Goal: Information Seeking & Learning: Check status

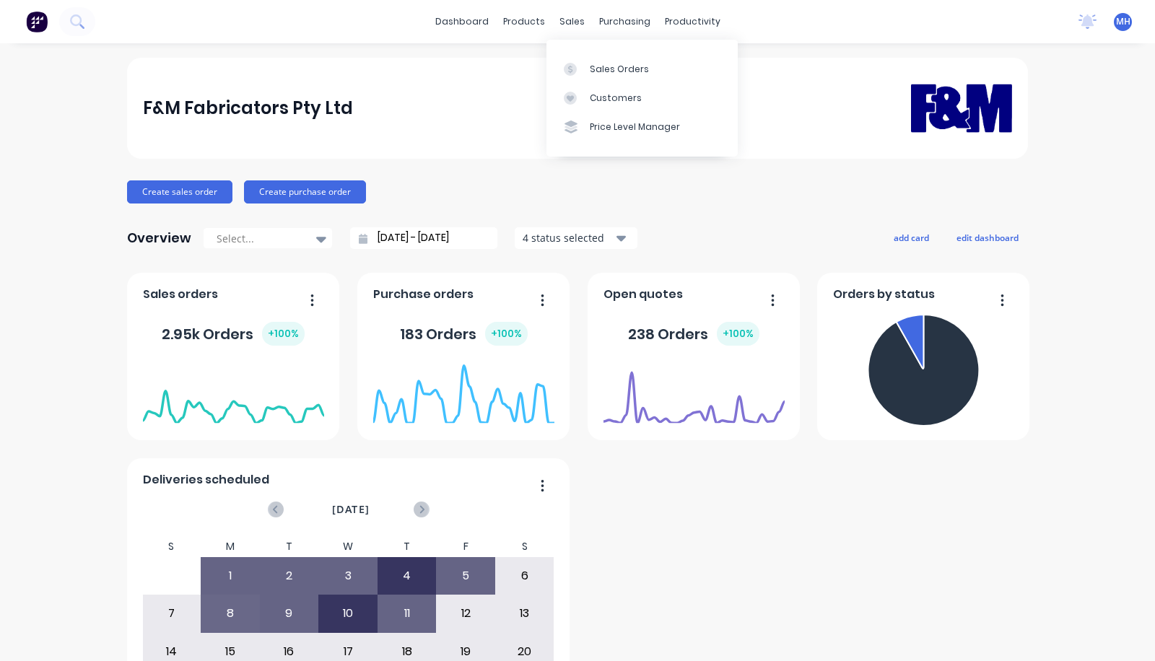
click at [608, 108] on link "Customers" at bounding box center [641, 98] width 191 height 29
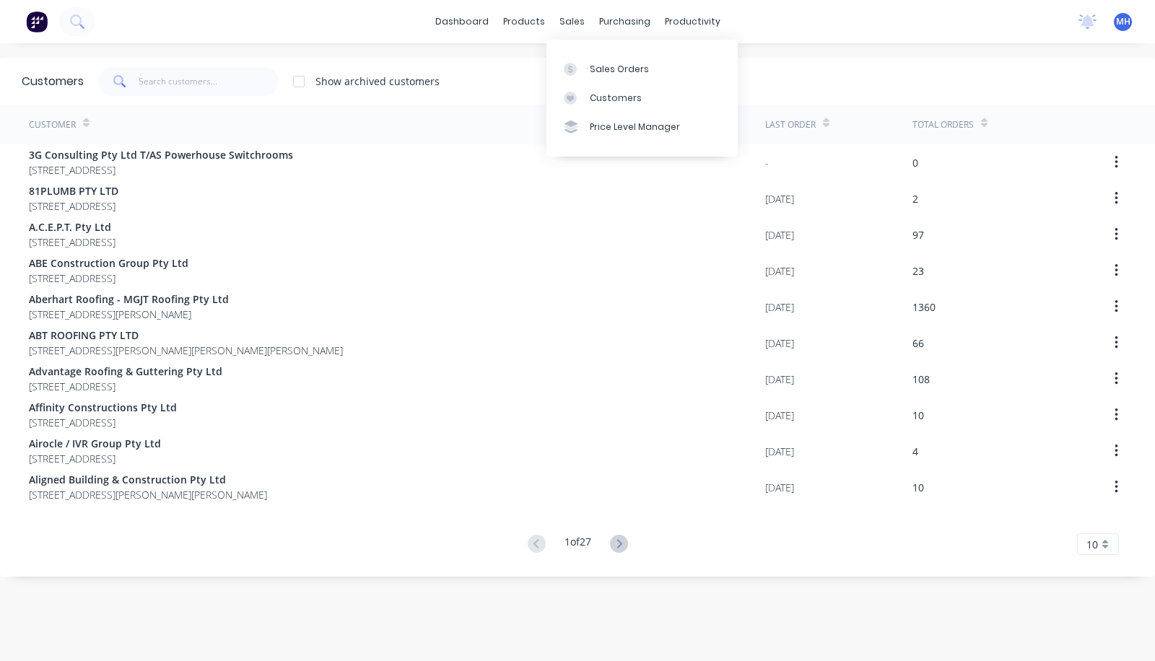
click at [584, 128] on div at bounding box center [575, 127] width 22 height 13
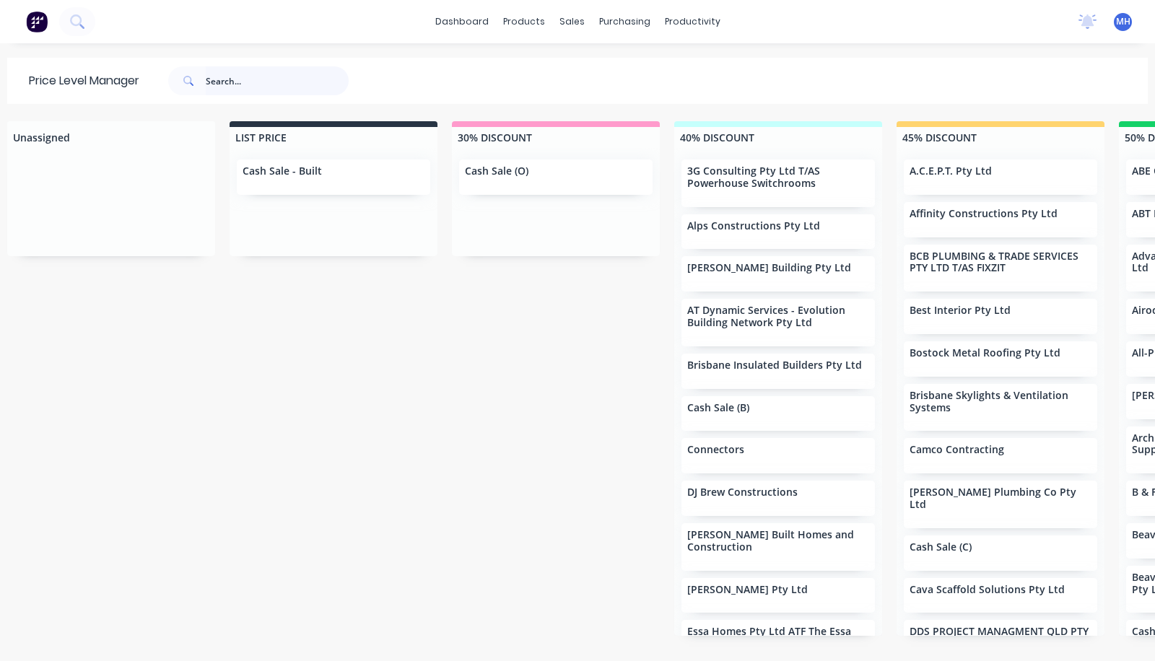
click at [252, 82] on input "text" at bounding box center [277, 80] width 143 height 29
type input "[PERSON_NAME]"
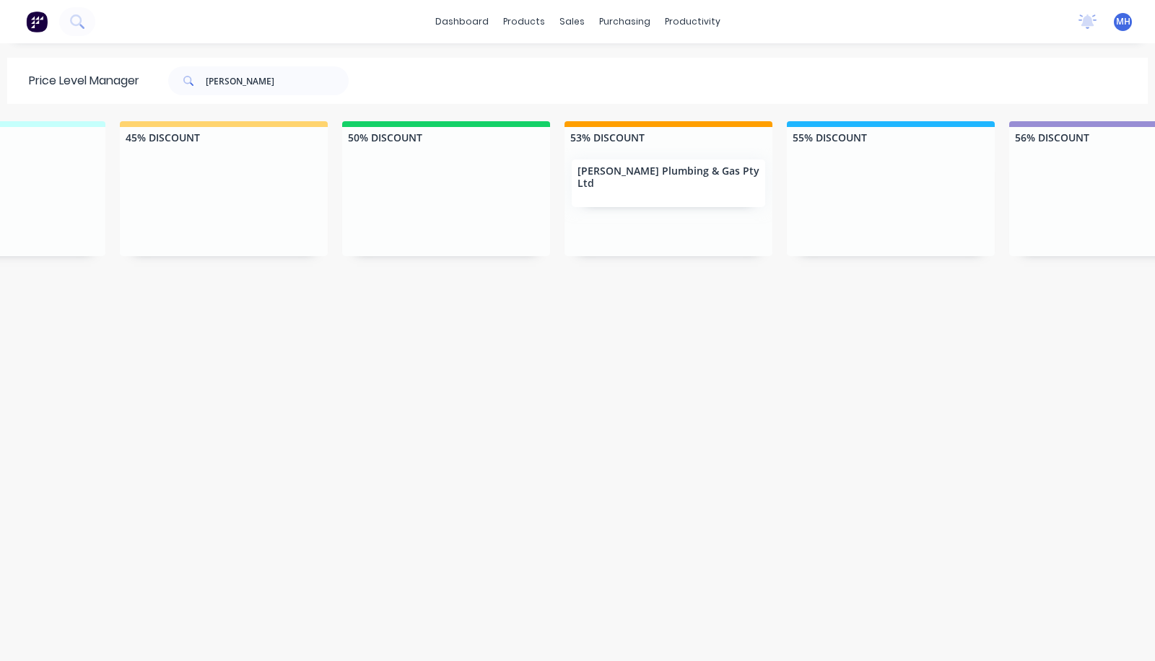
scroll to position [0, 785]
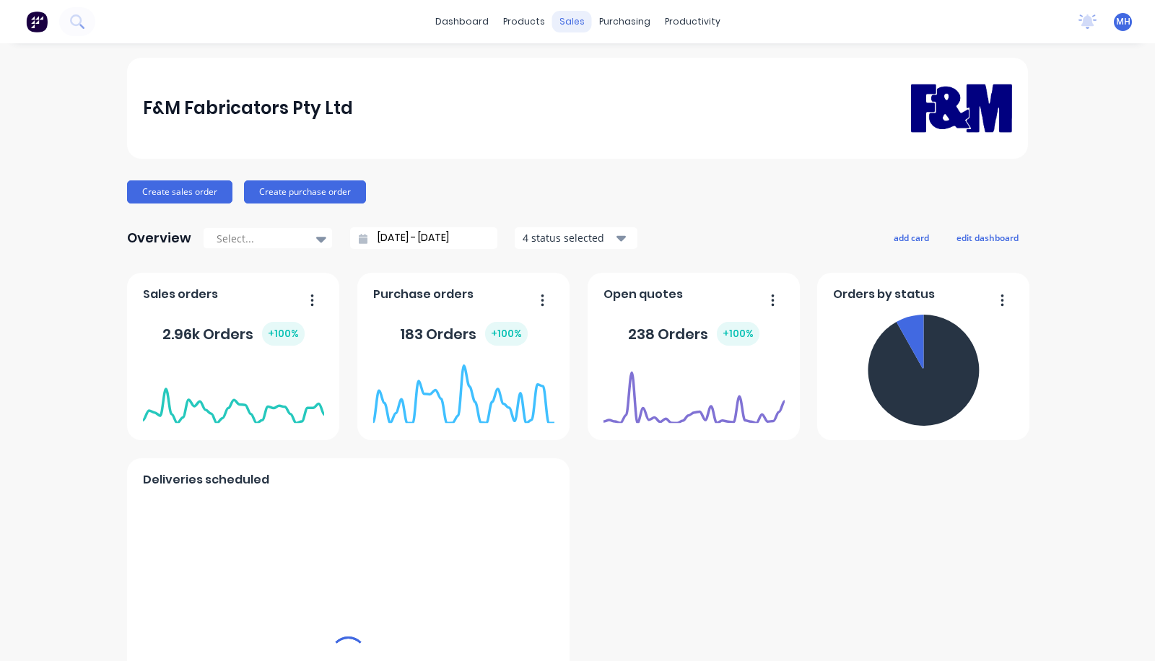
click at [569, 20] on div "sales" at bounding box center [572, 22] width 40 height 22
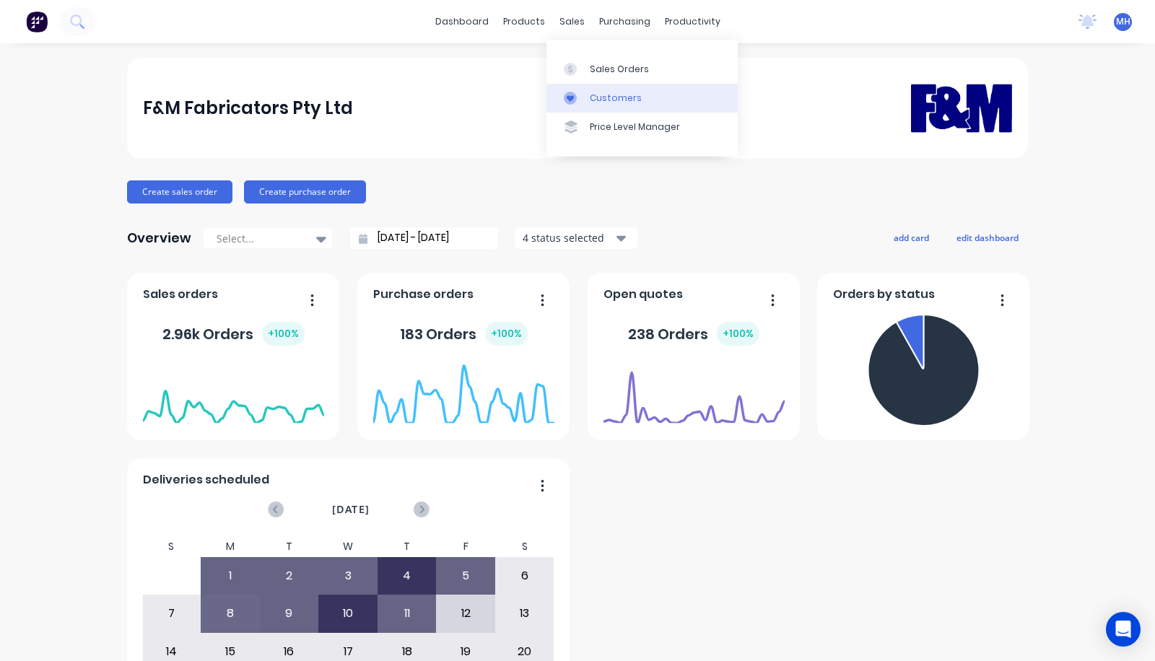
click at [616, 100] on div "Customers" at bounding box center [616, 98] width 52 height 13
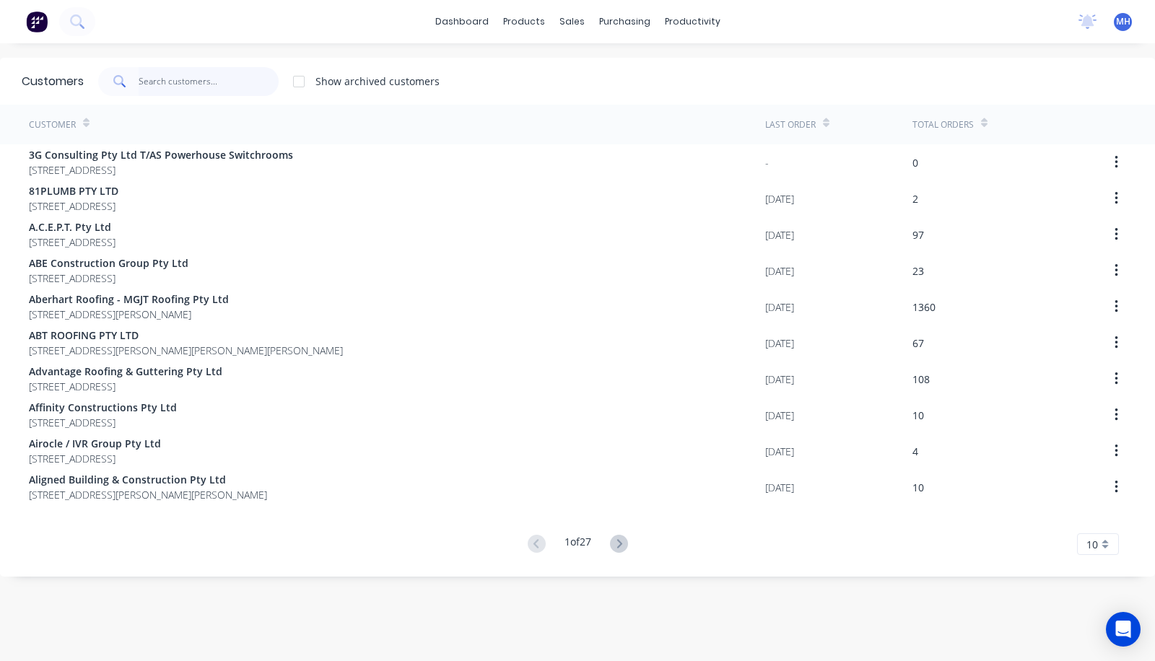
click at [250, 87] on input "text" at bounding box center [209, 81] width 141 height 29
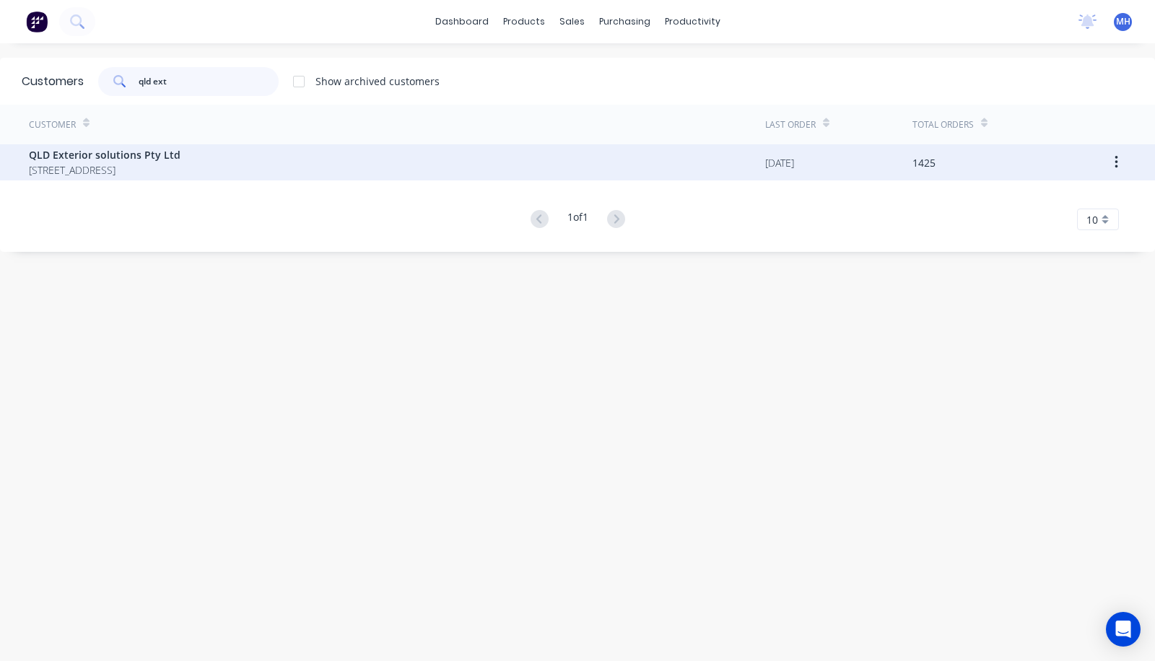
type input "qld ext"
click at [157, 170] on span "[STREET_ADDRESS]" at bounding box center [105, 169] width 152 height 15
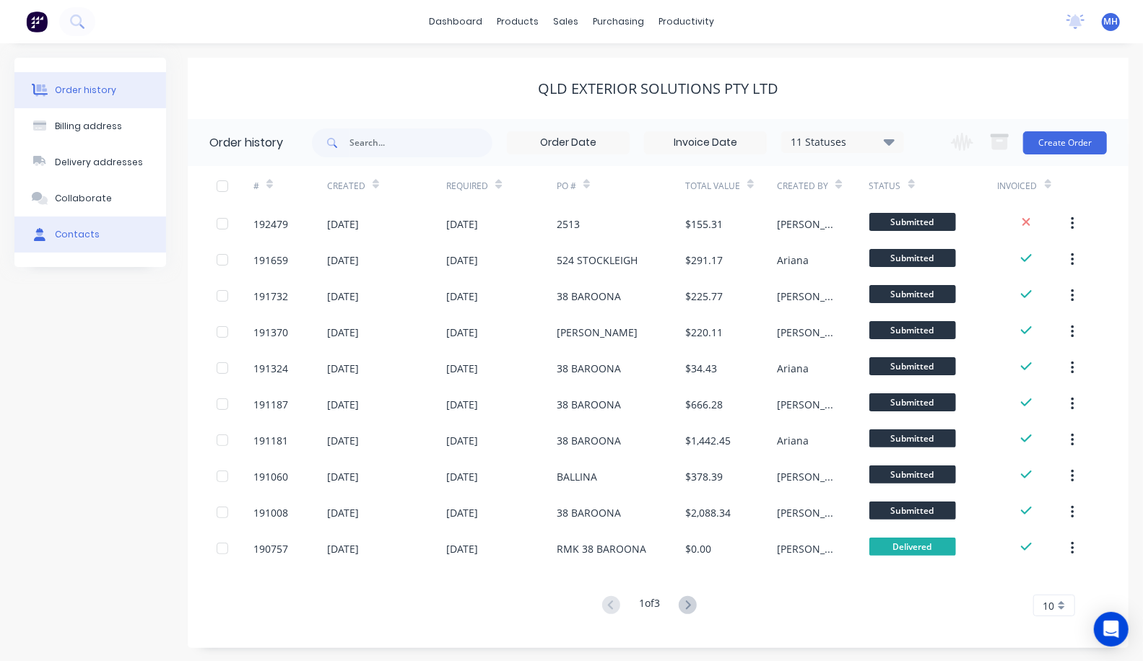
click at [120, 246] on button "Contacts" at bounding box center [90, 235] width 152 height 36
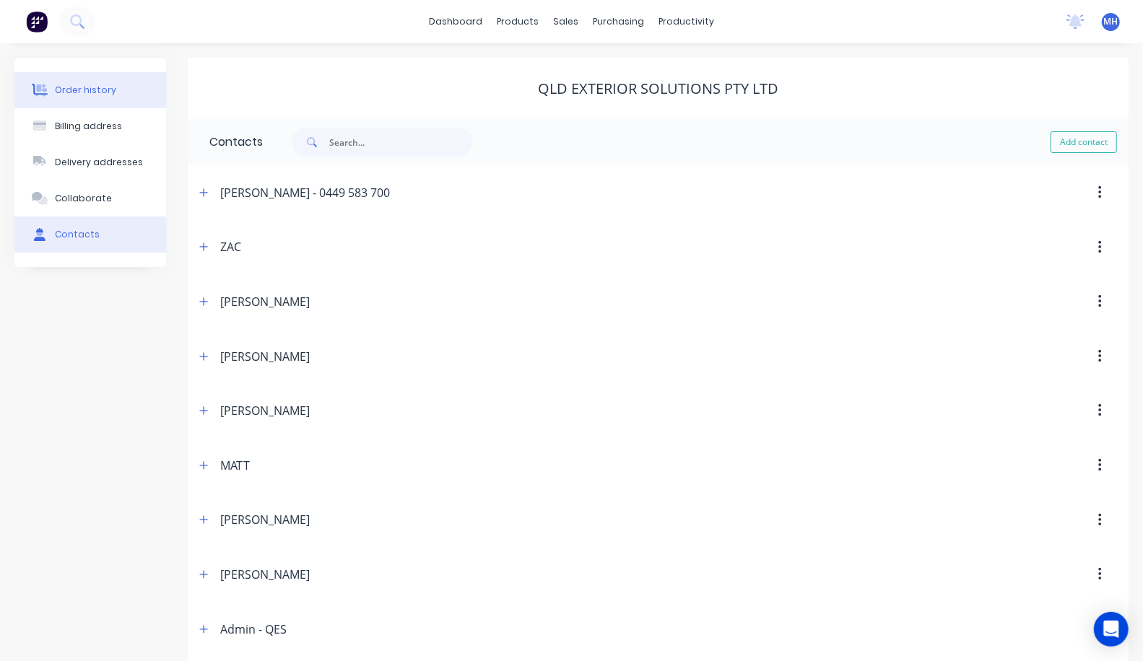
click at [95, 92] on div "Order history" at bounding box center [85, 90] width 61 height 13
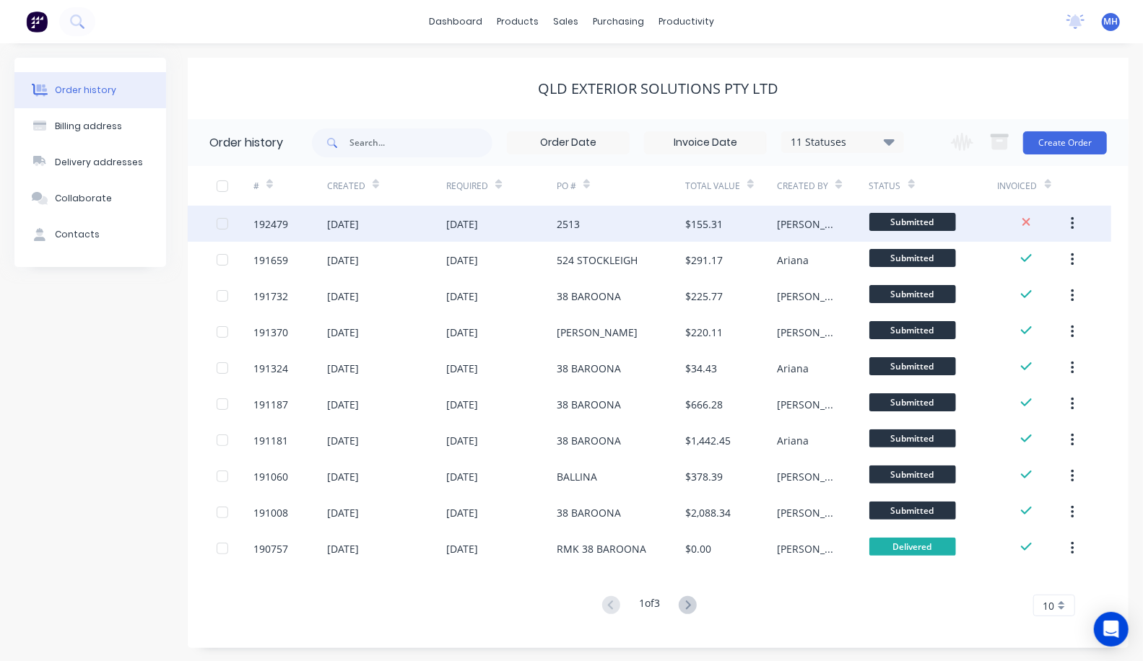
click at [393, 231] on div "11 Sep 2025" at bounding box center [386, 224] width 119 height 36
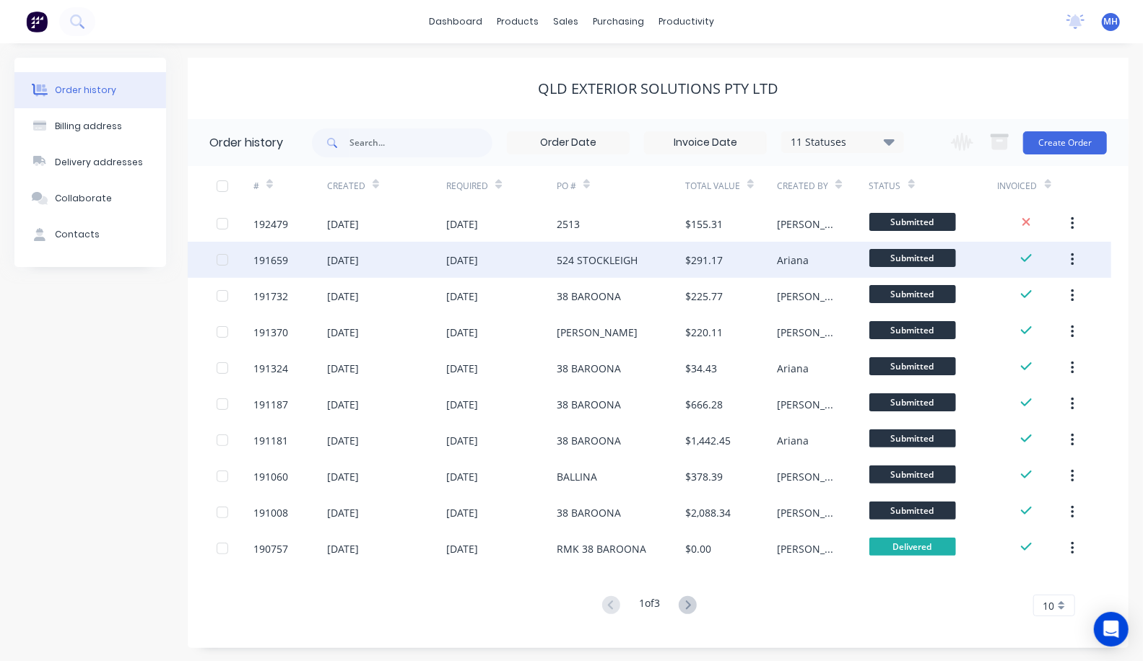
click at [341, 269] on div "03 Sep 2025" at bounding box center [386, 260] width 119 height 36
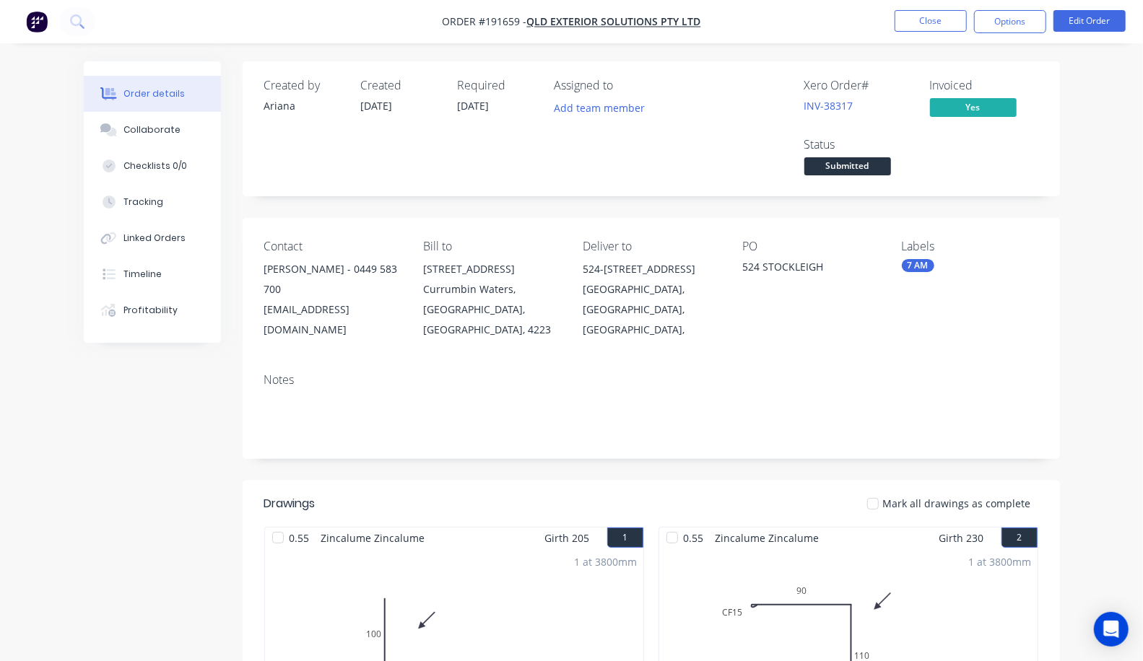
drag, startPoint x: 59, startPoint y: 2, endPoint x: 179, endPoint y: 349, distance: 366.6
click at [243, 362] on div "Notes" at bounding box center [651, 410] width 817 height 97
click at [944, 19] on button "Close" at bounding box center [930, 21] width 72 height 22
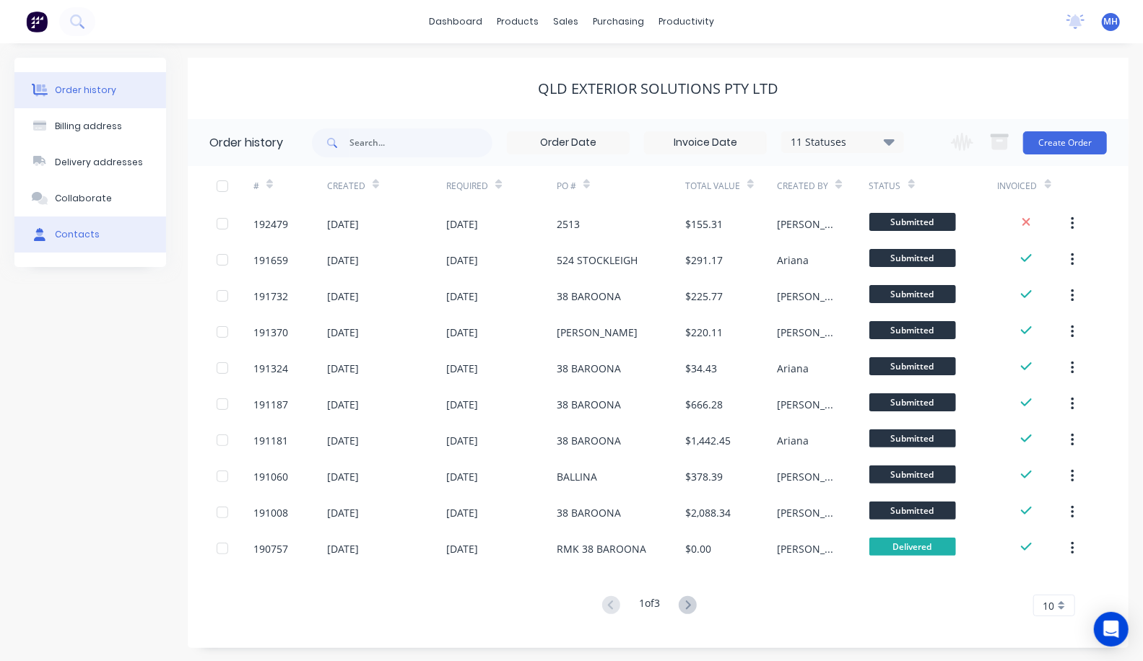
click at [64, 227] on button "Contacts" at bounding box center [90, 235] width 152 height 36
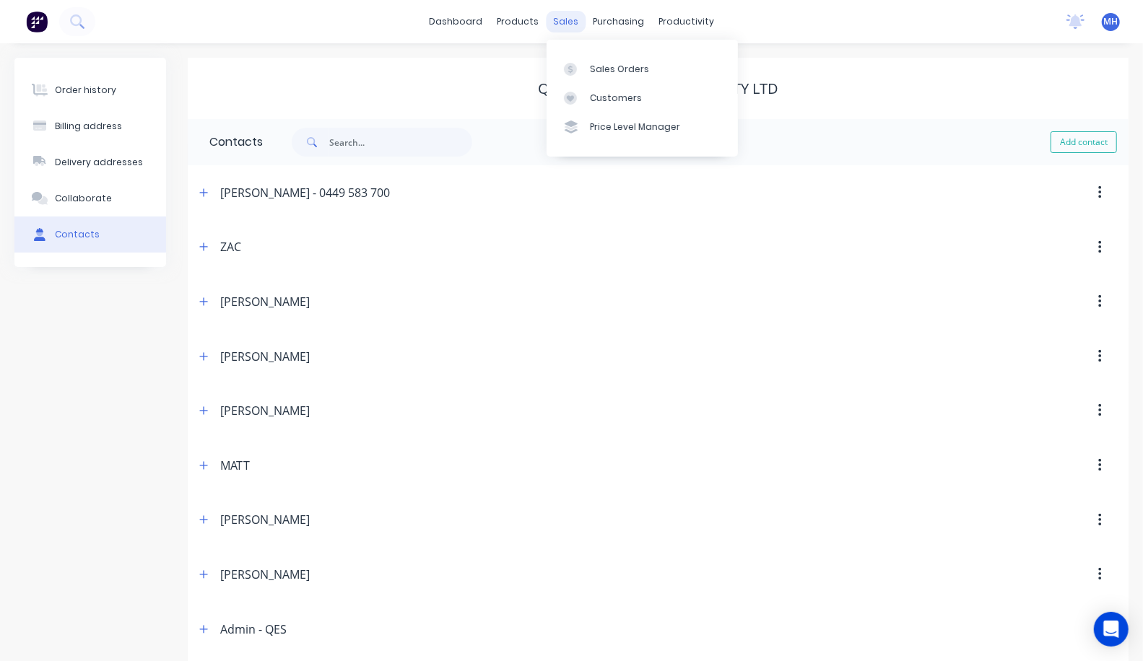
click at [565, 25] on div "sales" at bounding box center [566, 22] width 40 height 22
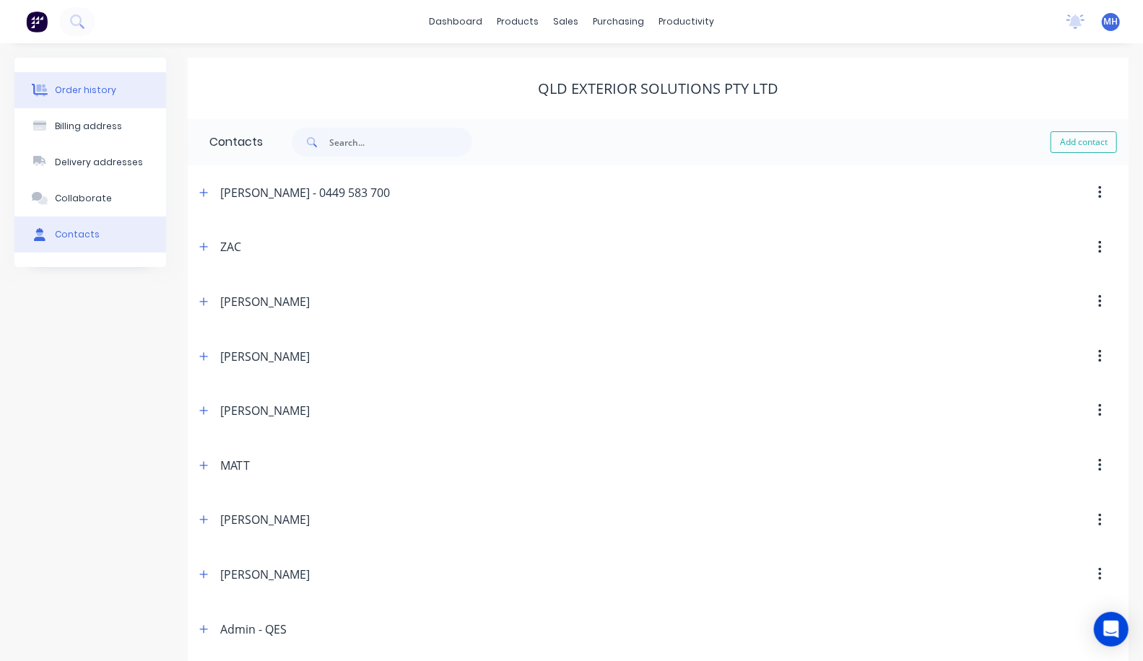
click at [74, 79] on button "Order history" at bounding box center [90, 90] width 152 height 36
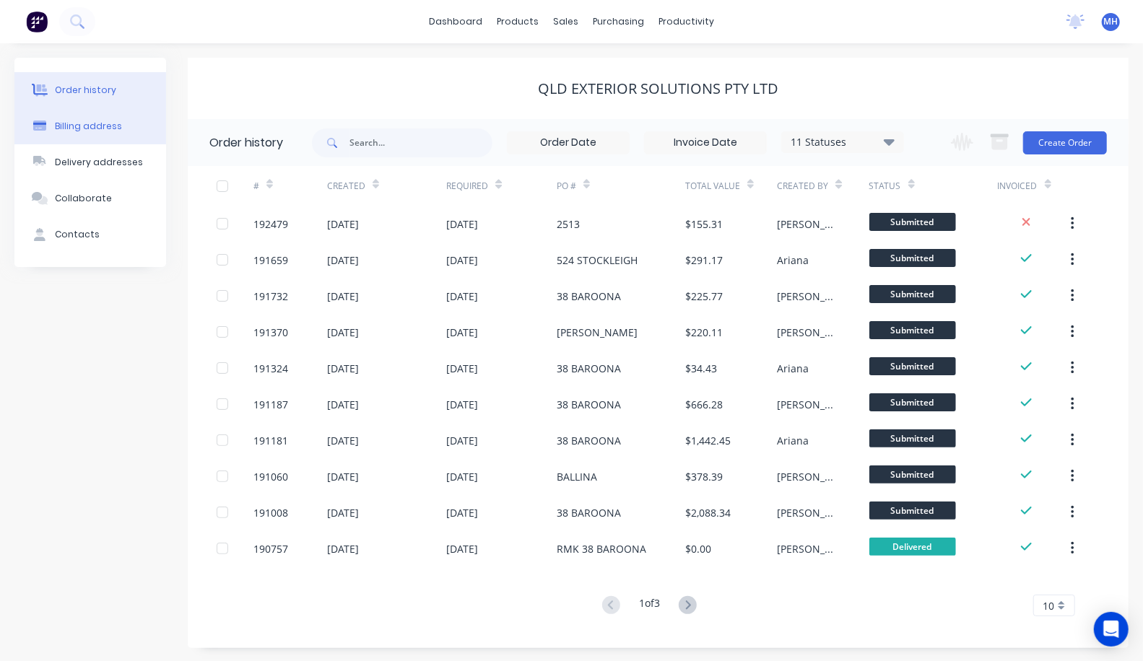
click at [77, 126] on div "Billing address" at bounding box center [88, 126] width 67 height 13
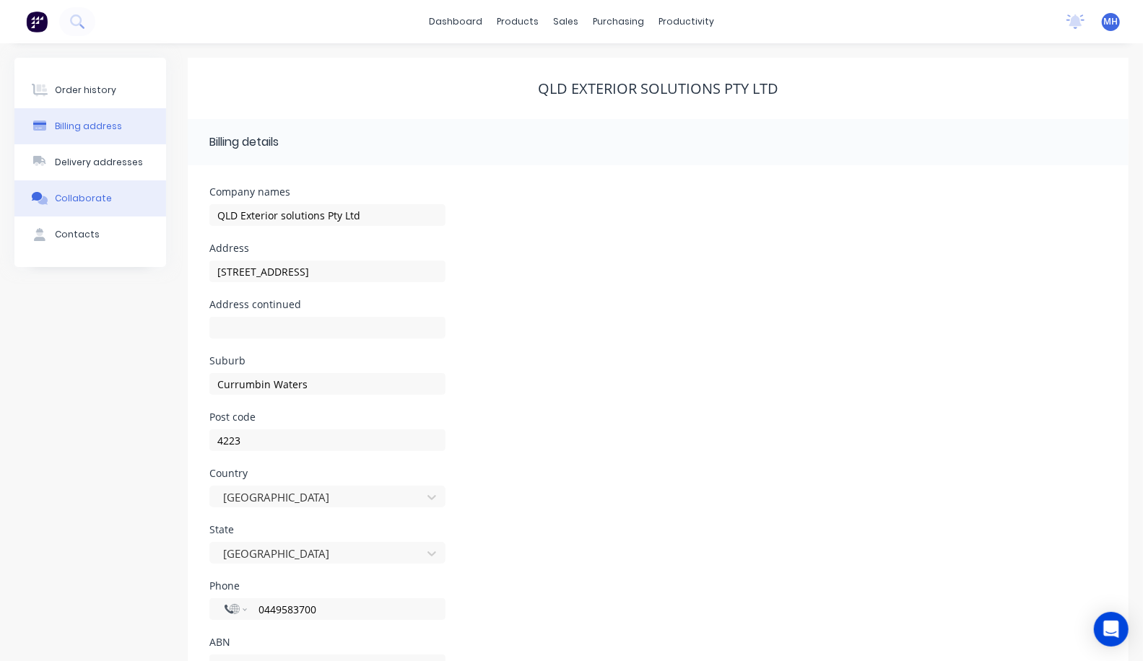
click at [118, 193] on button "Collaborate" at bounding box center [90, 198] width 152 height 36
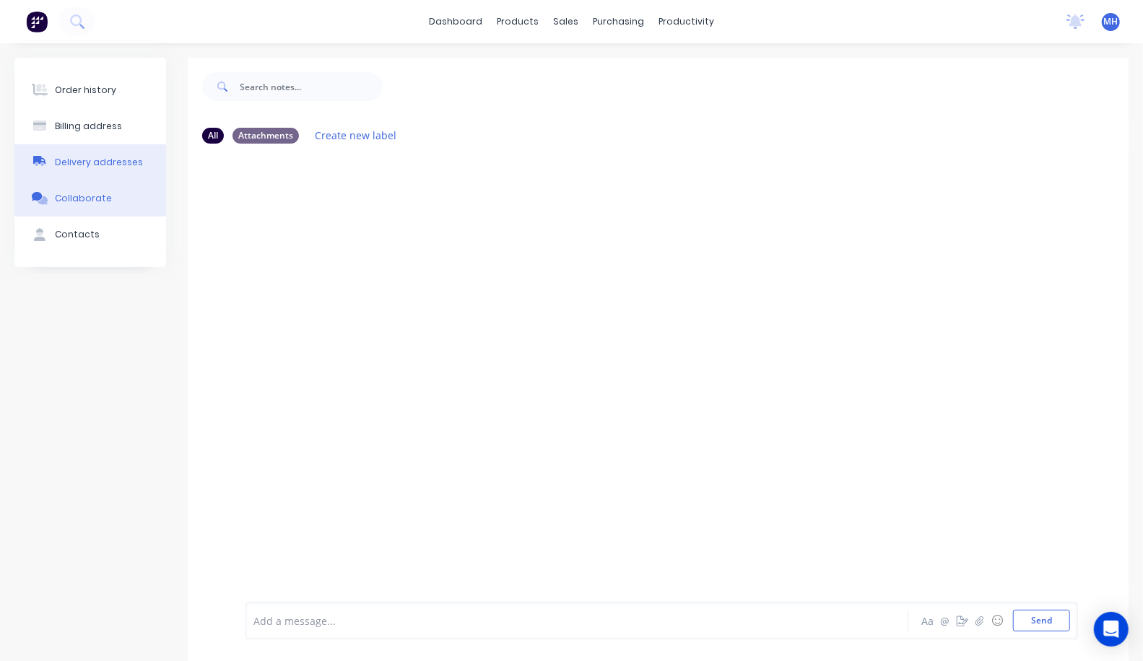
click at [102, 166] on div "Delivery addresses" at bounding box center [99, 162] width 88 height 13
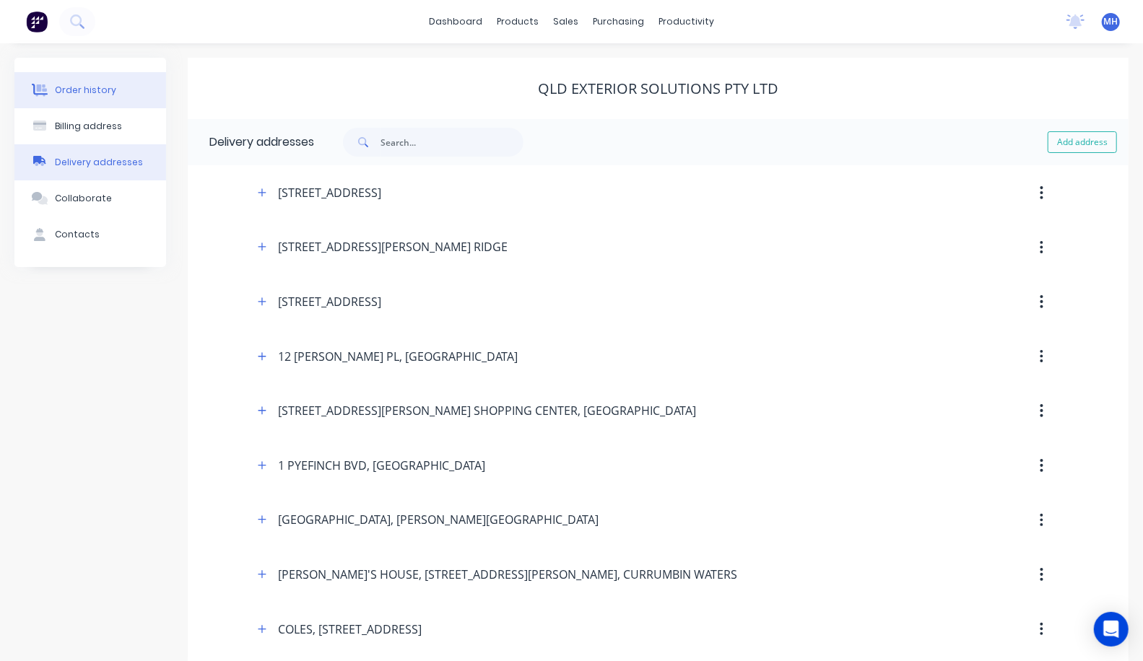
click at [70, 88] on div "Order history" at bounding box center [85, 90] width 61 height 13
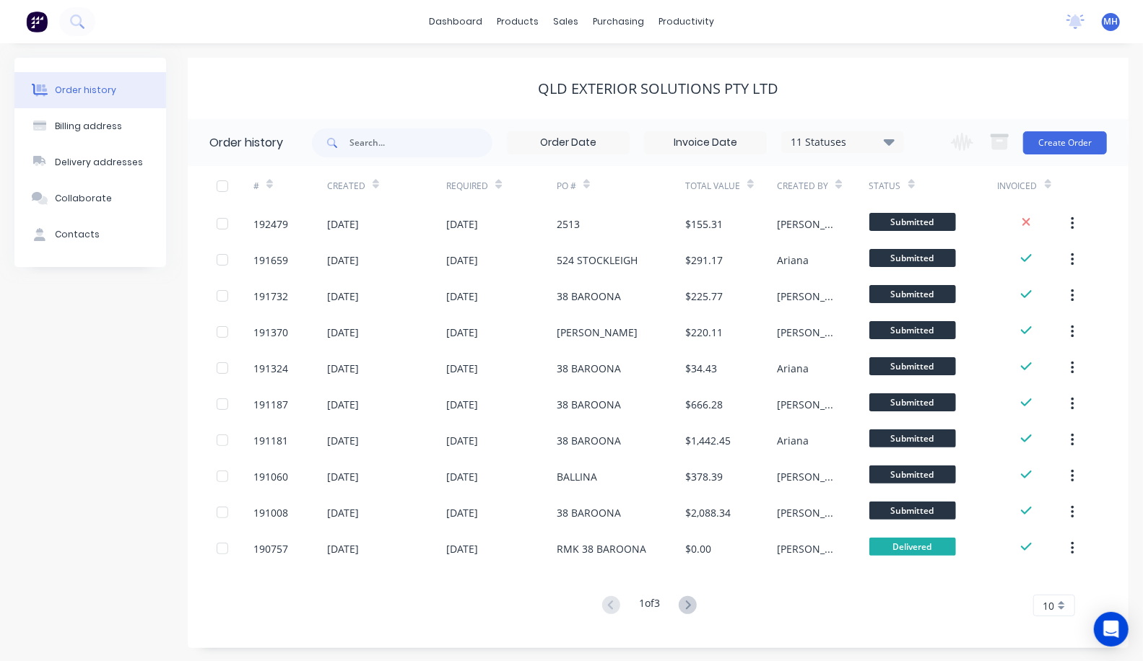
scroll to position [1, 0]
